Goal: Task Accomplishment & Management: Manage account settings

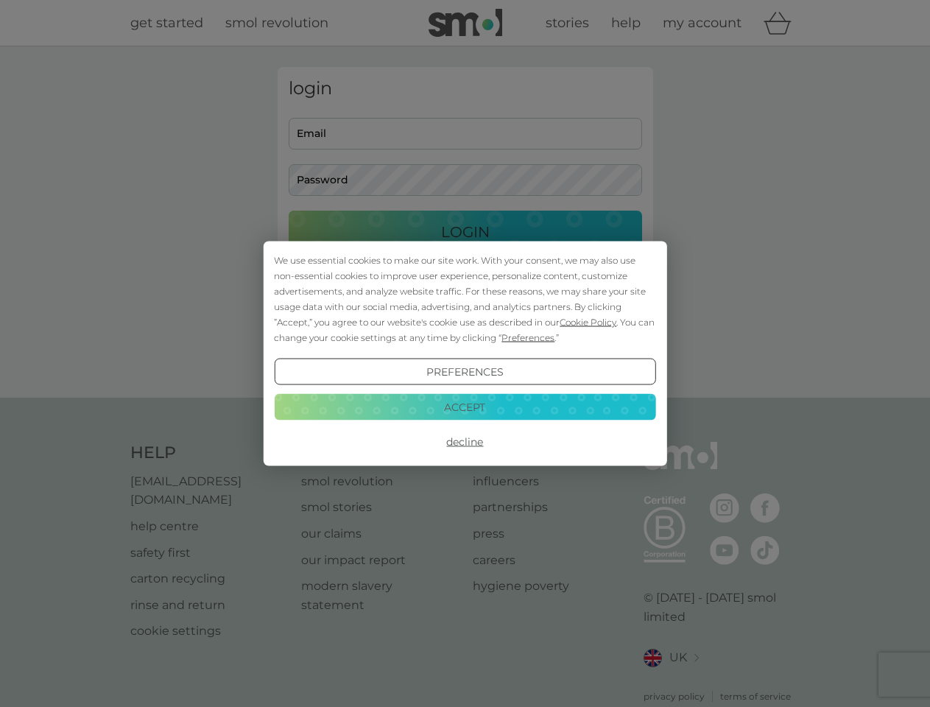
click at [588, 322] on span "Cookie Policy" at bounding box center [587, 321] width 57 height 11
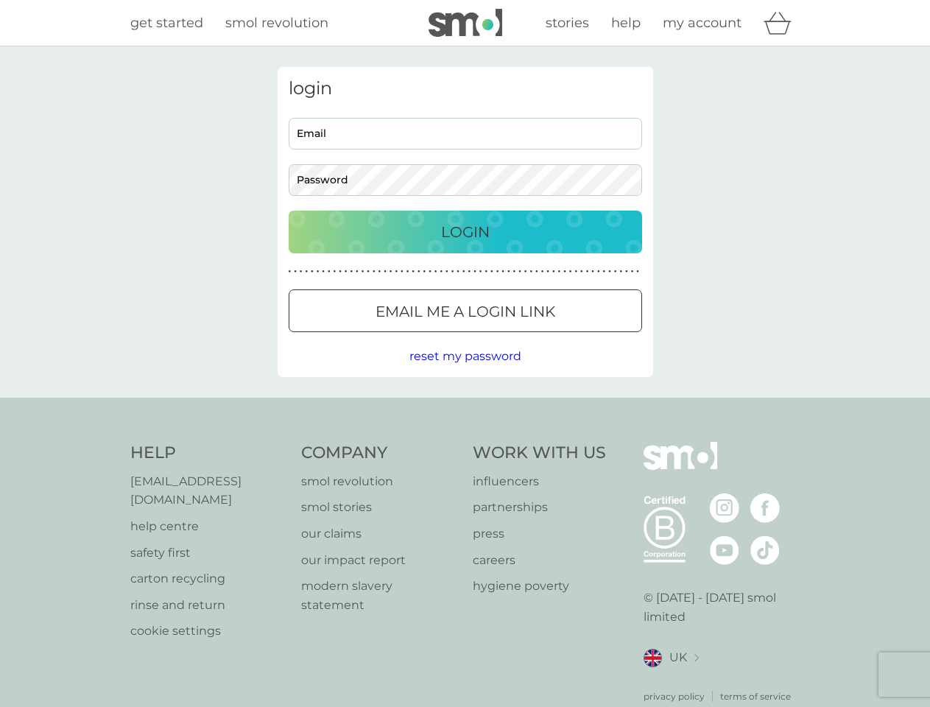
click at [526, 337] on div "login Email Password Login ● ● ● ● ● ● ● ● ● ● ● ● ● ● ● ● ● ● ● ● ● ● ● ● ● ● …" at bounding box center [464, 222] width 375 height 310
click at [464, 372] on div "login Email Password Login ● ● ● ● ● ● ● ● ● ● ● ● ● ● ● ● ● ● ● ● ● ● ● ● ● ● …" at bounding box center [464, 222] width 375 height 310
click at [464, 442] on div "Help [EMAIL_ADDRESS][DOMAIN_NAME] help centre safety first carton recycling rin…" at bounding box center [465, 572] width 670 height 261
click at [464, 406] on div "Help [EMAIL_ADDRESS][DOMAIN_NAME] help centre safety first carton recycling rin…" at bounding box center [465, 572] width 930 height 350
